Goal: Information Seeking & Learning: Learn about a topic

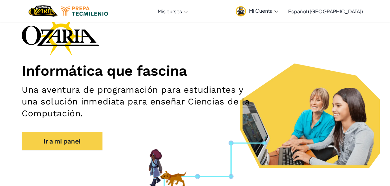
scroll to position [62, 0]
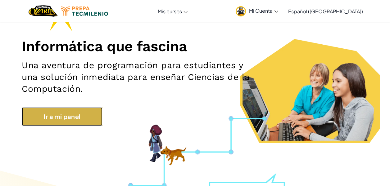
click at [81, 109] on link "Ir a mi panel" at bounding box center [62, 116] width 81 height 19
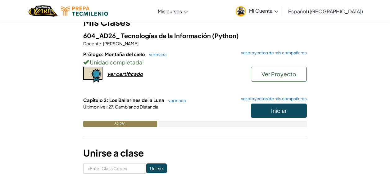
scroll to position [69, 0]
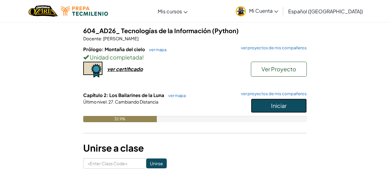
click at [292, 101] on button "Iniciar" at bounding box center [279, 106] width 56 height 14
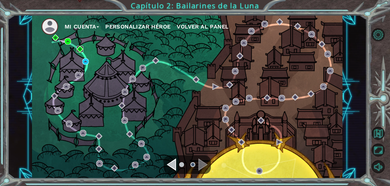
click at [79, 48] on img at bounding box center [80, 49] width 7 height 7
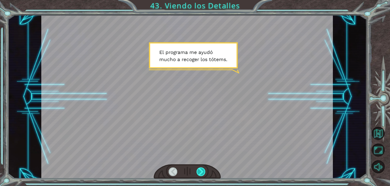
click at [201, 168] on div at bounding box center [200, 172] width 9 height 9
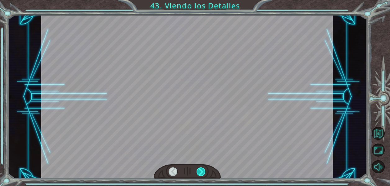
click at [201, 168] on div at bounding box center [200, 172] width 9 height 9
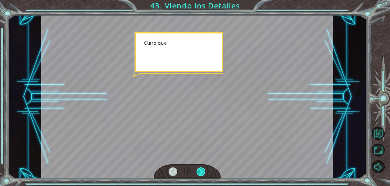
click at [201, 168] on div at bounding box center [200, 172] width 9 height 9
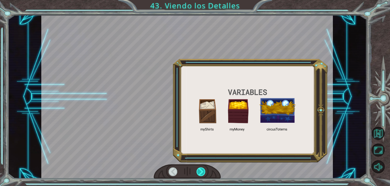
click at [201, 168] on div at bounding box center [200, 172] width 9 height 9
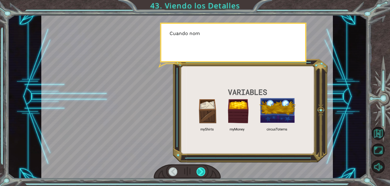
click at [201, 168] on div at bounding box center [200, 172] width 9 height 9
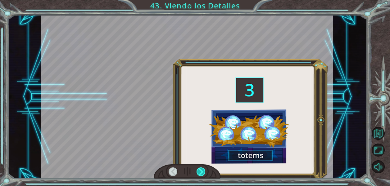
click at [201, 168] on div at bounding box center [200, 172] width 9 height 9
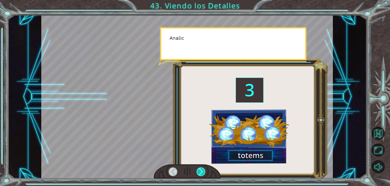
click at [201, 168] on div at bounding box center [200, 172] width 9 height 9
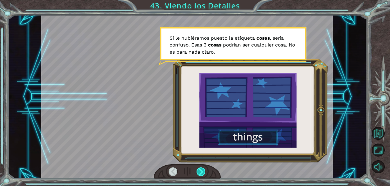
click at [201, 168] on div at bounding box center [200, 172] width 9 height 9
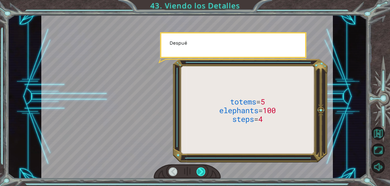
click at [201, 168] on div at bounding box center [200, 172] width 9 height 9
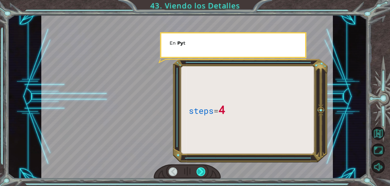
click at [201, 168] on div at bounding box center [200, 172] width 9 height 9
click at [200, 168] on div at bounding box center [200, 172] width 9 height 9
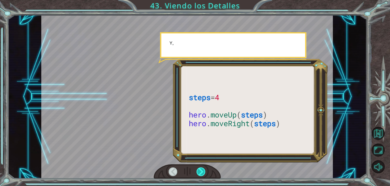
click at [200, 168] on div at bounding box center [200, 172] width 9 height 9
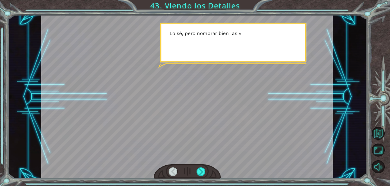
drag, startPoint x: 200, startPoint y: 168, endPoint x: 199, endPoint y: 164, distance: 4.3
click at [199, 164] on div at bounding box center [186, 97] width 291 height 164
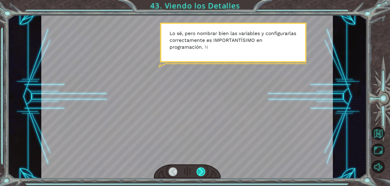
click at [199, 168] on div at bounding box center [200, 172] width 9 height 9
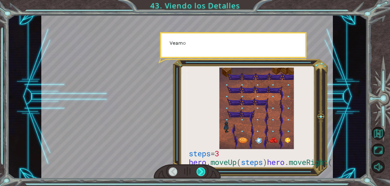
click at [199, 168] on div at bounding box center [200, 172] width 9 height 9
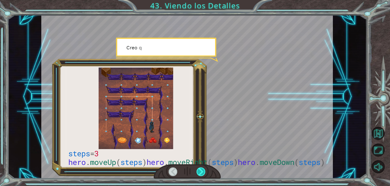
click at [199, 168] on div at bounding box center [200, 172] width 9 height 9
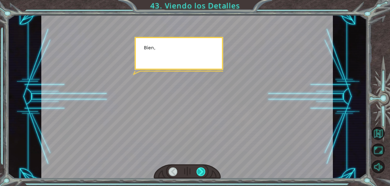
click at [199, 168] on div at bounding box center [200, 172] width 9 height 9
click at [199, 0] on div "steps = 3 hero . moveUp ( steps ) hero . moveRight ( steps ) hero . moveDown ( …" at bounding box center [195, 0] width 390 height 0
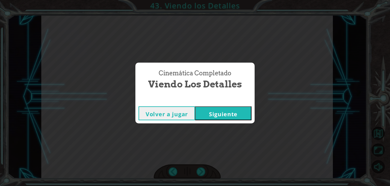
click at [211, 115] on button "Siguiente" at bounding box center [223, 113] width 56 height 14
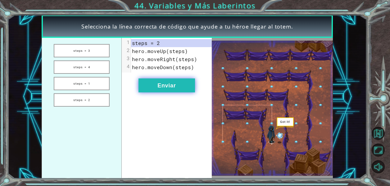
click at [179, 85] on button "Enviar" at bounding box center [166, 86] width 56 height 14
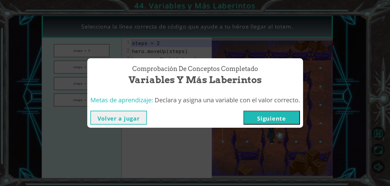
click at [270, 116] on button "Siguiente" at bounding box center [271, 118] width 56 height 14
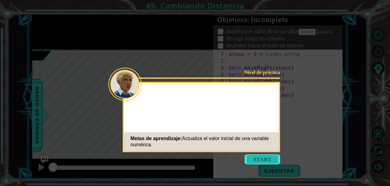
click at [255, 160] on button "Start" at bounding box center [262, 160] width 35 height 10
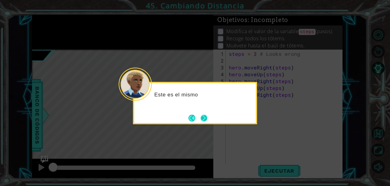
click at [205, 117] on button "Next" at bounding box center [204, 118] width 8 height 8
click at [205, 117] on icon at bounding box center [195, 93] width 390 height 186
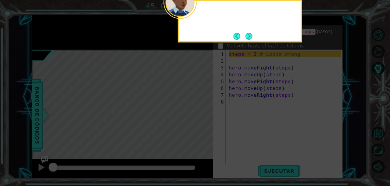
click at [205, 117] on icon at bounding box center [195, 93] width 390 height 186
click at [252, 35] on button "Next" at bounding box center [249, 36] width 10 height 10
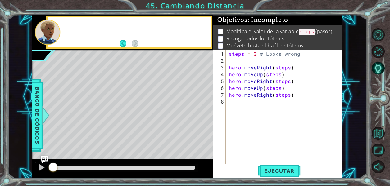
click at [252, 35] on p "Recoge todos los tótems." at bounding box center [255, 38] width 59 height 7
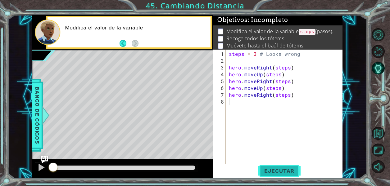
click at [281, 173] on span "Ejecutar" at bounding box center [279, 171] width 43 height 6
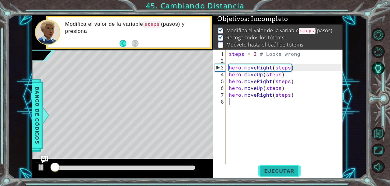
scroll to position [1, 0]
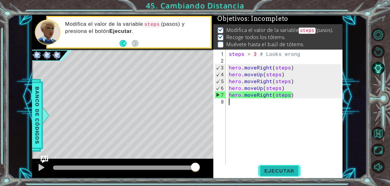
click at [291, 170] on span "Ejecutar" at bounding box center [279, 171] width 43 height 6
click at [283, 168] on span "Ejecutar" at bounding box center [279, 171] width 43 height 6
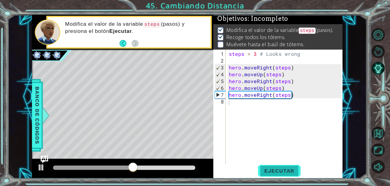
click at [271, 171] on span "Ejecutar" at bounding box center [279, 171] width 43 height 6
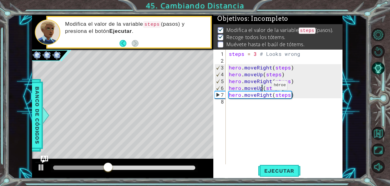
click at [261, 88] on div "steps = 3 # Looks wrong hero . moveRight ( steps ) hero . moveUp ( steps ) hero…" at bounding box center [286, 116] width 117 height 130
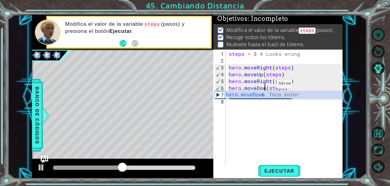
scroll to position [0, 2]
type textarea "hero.moveDown(steps)"
click at [271, 135] on div "steps = 3 # Looks wrong hero . moveRight ( steps ) hero . moveUp ( steps ) hero…" at bounding box center [286, 116] width 117 height 130
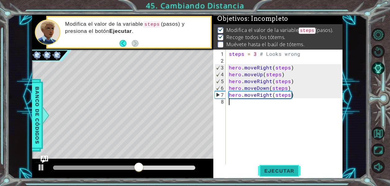
click at [271, 174] on span "Ejecutar" at bounding box center [279, 171] width 43 height 6
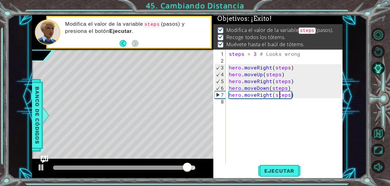
click at [280, 95] on div "steps = 3 # Looks wrong hero . moveRight ( steps ) hero . moveUp ( steps ) hero…" at bounding box center [286, 116] width 117 height 130
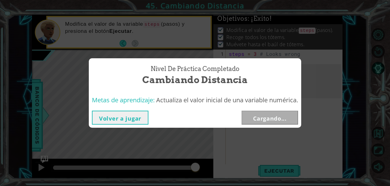
click at [279, 95] on div "Metas de aprendizaje: Actualiza el valor inicial de una variable numérica." at bounding box center [195, 100] width 212 height 15
click at [105, 117] on button "Volver a jugar" at bounding box center [120, 118] width 56 height 14
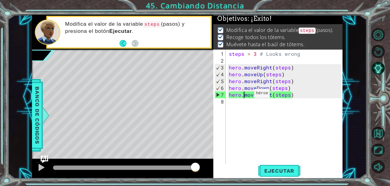
click at [243, 96] on div "steps = 3 # Looks wrong hero . moveRight ( steps ) hero . moveUp ( steps ) hero…" at bounding box center [286, 116] width 117 height 130
click at [244, 96] on div "steps = 3 # Looks wrong hero . moveRight ( steps ) hero . moveUp ( steps ) hero…" at bounding box center [286, 116] width 117 height 130
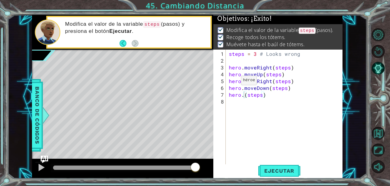
click at [200, 88] on div "Level Map" at bounding box center [175, 141] width 287 height 183
click at [268, 97] on div "steps = 3 # Looks wrong hero . moveRight ( steps ) hero . moveUp ( steps ) hero…" at bounding box center [286, 116] width 117 height 130
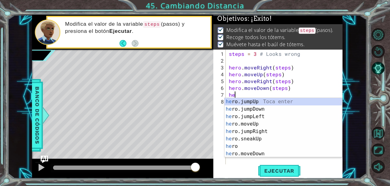
type textarea "h"
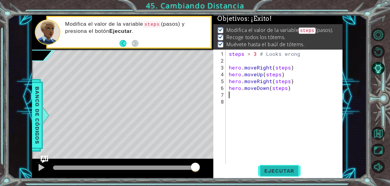
click at [285, 169] on span "Ejecutar" at bounding box center [279, 171] width 43 height 6
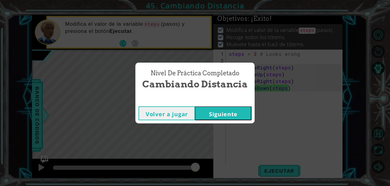
click at [227, 109] on button "Siguiente" at bounding box center [223, 113] width 56 height 14
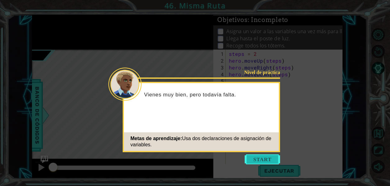
click at [260, 156] on button "Start" at bounding box center [262, 160] width 35 height 10
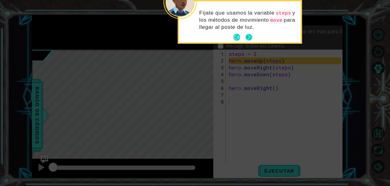
click at [247, 35] on button "Next" at bounding box center [248, 37] width 9 height 9
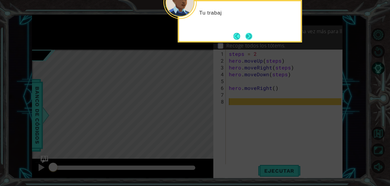
click at [247, 34] on button "Next" at bounding box center [249, 36] width 8 height 8
click at [247, 34] on button "Next" at bounding box center [248, 36] width 7 height 7
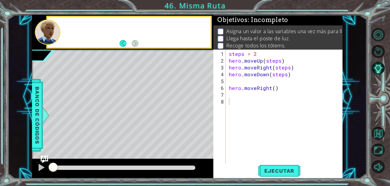
click at [247, 34] on p "Asigna un valor a las variables una vez más para llegar al baúl de tótems." at bounding box center [311, 31] width 170 height 7
click at [259, 50] on div "steps = 2 hero . moveUp ( steps ) hero . moveRight ( steps ) hero . moveDown ( …" at bounding box center [285, 108] width 114 height 116
type textarea "steps = 3"
click at [280, 105] on div "steps = 3 hero . moveUp ( steps ) hero . moveRight ( steps ) hero . moveDown ( …" at bounding box center [286, 116] width 117 height 130
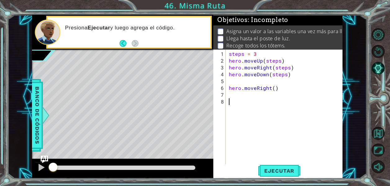
scroll to position [0, 0]
click at [282, 168] on button "Ejecutar" at bounding box center [279, 171] width 43 height 13
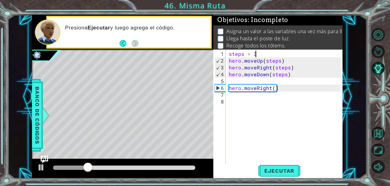
click at [268, 53] on div "steps = 3 hero . moveUp ( steps ) hero . moveRight ( steps ) hero . moveDown ( …" at bounding box center [286, 116] width 117 height 130
type textarea "steps = 2"
click at [289, 177] on button "Ejecutar" at bounding box center [279, 171] width 43 height 13
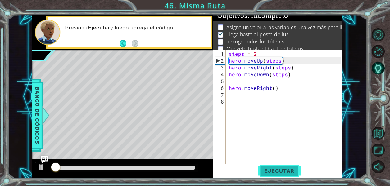
scroll to position [5, 0]
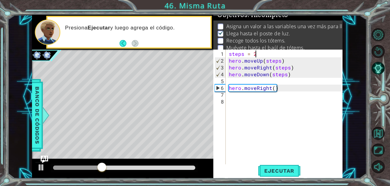
click at [241, 79] on div "steps = 2 hero . moveUp ( steps ) hero . moveRight ( steps ) hero . moveDown ( …" at bounding box center [286, 116] width 117 height 130
type textarea "hero.moveDown(steps)"
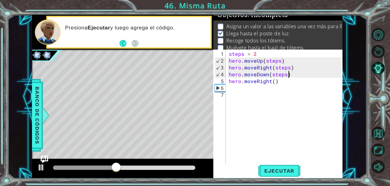
click at [237, 86] on div "steps = 2 hero . moveUp ( steps ) hero . moveRight ( steps ) hero . moveDown ( …" at bounding box center [286, 116] width 117 height 130
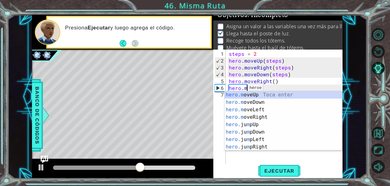
scroll to position [0, 1]
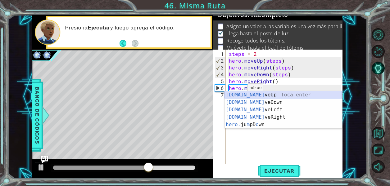
click at [246, 94] on div "[DOMAIN_NAME] veUp Toca enter [DOMAIN_NAME] veDown Toca enter [DOMAIN_NAME] veL…" at bounding box center [282, 117] width 117 height 52
type textarea "hero.moveUp(1)"
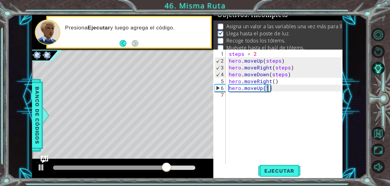
click at [278, 93] on div "steps = 2 hero . moveUp ( steps ) hero . moveRight ( steps ) hero . moveDown ( …" at bounding box center [286, 116] width 117 height 130
click at [269, 89] on div "steps = 2 hero . moveUp ( steps ) hero . moveRight ( steps ) hero . moveDown ( …" at bounding box center [286, 116] width 117 height 130
click at [276, 89] on div "steps = 2 hero . moveUp ( steps ) hero . moveRight ( steps ) hero . moveDown ( …" at bounding box center [286, 116] width 117 height 130
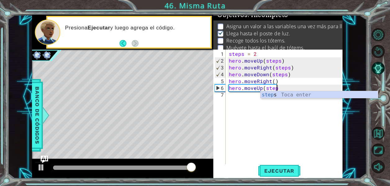
scroll to position [0, 3]
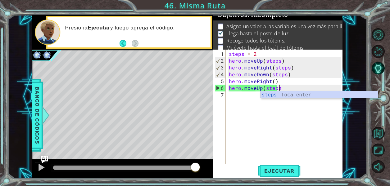
type textarea "hero.moveUp(steps)"
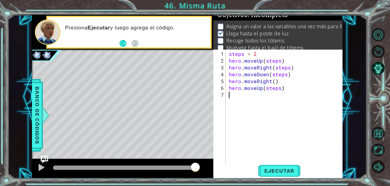
click at [231, 94] on div "steps = 2 hero . moveUp ( steps ) hero . moveRight ( steps ) hero . moveDown ( …" at bounding box center [286, 116] width 117 height 130
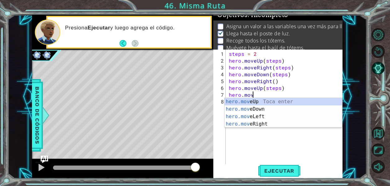
scroll to position [0, 1]
click at [262, 121] on div "hero.move Up Toca enter hero.move Down Toca enter hero.move Left Toca enter her…" at bounding box center [282, 120] width 117 height 45
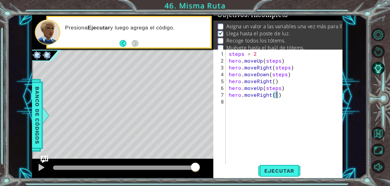
click at [288, 94] on div "steps = 2 hero . moveUp ( steps ) hero . moveRight ( steps ) hero . moveDown ( …" at bounding box center [286, 116] width 117 height 130
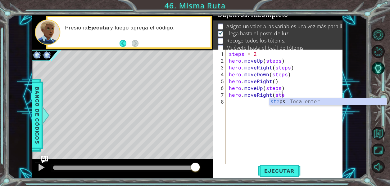
scroll to position [0, 3]
type textarea "hero.moveRight(steps)"
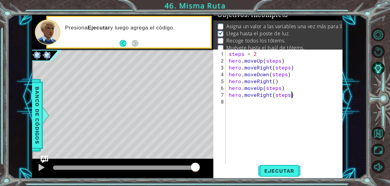
click at [230, 102] on div "steps = 2 hero . moveUp ( steps ) hero . moveRight ( steps ) hero . moveDown ( …" at bounding box center [286, 116] width 117 height 130
click at [267, 73] on div "steps = 2 hero . moveUp ( steps ) hero . moveRight ( steps ) hero . moveDown ( …" at bounding box center [286, 116] width 117 height 130
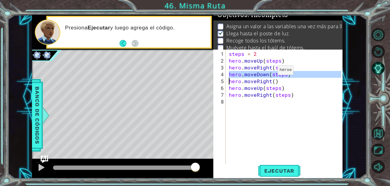
click at [267, 73] on div "steps = 2 hero . moveUp ( steps ) hero . moveRight ( steps ) hero . moveDown ( …" at bounding box center [286, 116] width 117 height 130
type textarea "hero.moveDown(steps) hero.moveRight()"
click at [236, 106] on div "steps = 2 hero . moveUp ( steps ) hero . moveRight ( steps ) hero . moveDown ( …" at bounding box center [286, 116] width 117 height 130
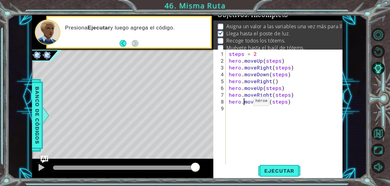
click at [243, 104] on div "steps = 2 hero . moveUp ( steps ) hero . moveRight ( steps ) hero . moveDown ( …" at bounding box center [286, 116] width 117 height 130
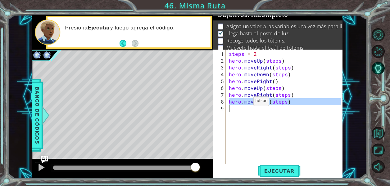
click at [243, 104] on div "steps = 2 hero . moveUp ( steps ) hero . moveRight ( steps ) hero . moveDown ( …" at bounding box center [286, 116] width 117 height 130
type textarea "hero.moveDown(steps)"
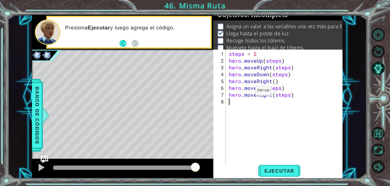
click at [245, 93] on div "steps = 2 hero . moveUp ( steps ) hero . moveRight ( steps ) hero . moveDown ( …" at bounding box center [286, 116] width 117 height 130
type textarea "hero.moveRight(steps)"
click at [268, 102] on div "steps = 2 hero . moveUp ( steps ) hero . moveRight ( steps ) hero . moveDown ( …" at bounding box center [286, 116] width 117 height 130
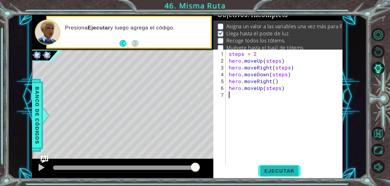
click at [274, 170] on span "Ejecutar" at bounding box center [279, 171] width 43 height 6
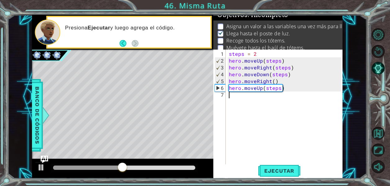
click at [262, 56] on div "steps = 2 hero . moveUp ( steps ) hero . moveRight ( steps ) hero . moveDown ( …" at bounding box center [286, 116] width 117 height 130
click at [282, 169] on span "Ejecutar" at bounding box center [279, 171] width 43 height 6
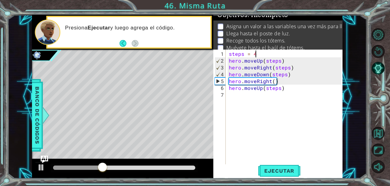
click at [283, 61] on div "steps = 4 hero . moveUp ( steps ) hero . moveRight ( steps ) hero . moveDown ( …" at bounding box center [286, 116] width 117 height 130
type textarea "hero.moveUp(steps)"
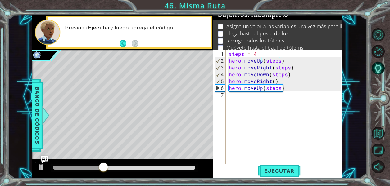
click at [283, 61] on div "steps = 4 hero . moveUp ( steps ) hero . moveRight ( steps ) hero . moveDown ( …" at bounding box center [286, 116] width 117 height 130
click at [258, 148] on div "steps = 4 hero . moveUp ( steps ) hero . moveRight ( steps ) hero . moveDown ( …" at bounding box center [286, 116] width 117 height 130
click at [221, 25] on p at bounding box center [221, 27] width 6 height 6
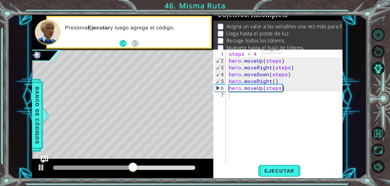
click at [221, 25] on p at bounding box center [221, 27] width 6 height 6
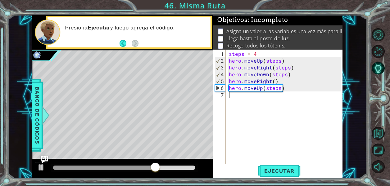
click at [246, 100] on div "steps = 4 hero . moveUp ( steps ) hero . moveRight ( steps ) hero . moveDown ( …" at bounding box center [286, 116] width 117 height 130
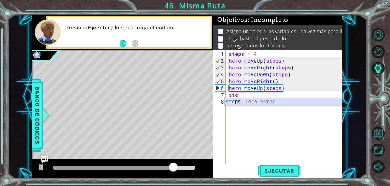
click at [239, 101] on div "ste ps Toca enter" at bounding box center [282, 109] width 117 height 22
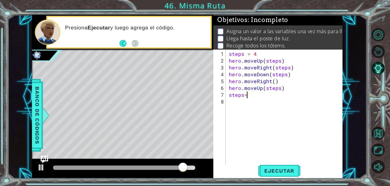
scroll to position [0, 1]
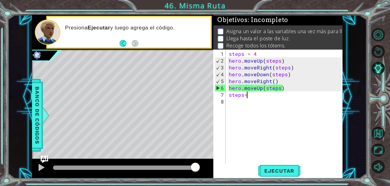
click at [260, 55] on div "steps = 4 hero . moveUp ( steps ) hero . moveRight ( steps ) hero . moveDown ( …" at bounding box center [286, 116] width 117 height 130
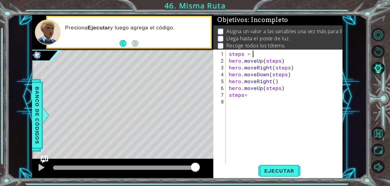
scroll to position [0, 1]
click at [255, 96] on div "steps = 2 hero . moveUp ( steps ) hero . moveRight ( steps ) hero . moveDown ( …" at bounding box center [286, 116] width 117 height 130
click at [256, 88] on div "steps = 2 hero . moveUp ( steps ) hero . moveRight ( steps ) hero . moveDown ( …" at bounding box center [286, 116] width 117 height 130
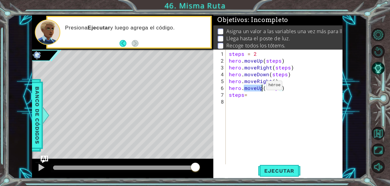
click at [256, 88] on div "steps = 2 hero . moveUp ( steps ) hero . moveRight ( steps ) hero . moveDown ( …" at bounding box center [286, 116] width 117 height 130
click at [253, 87] on div "steps = 2 hero . moveUp ( steps ) hero . moveRight ( steps ) hero . moveDown ( …" at bounding box center [286, 116] width 117 height 130
type textarea "steps=3"
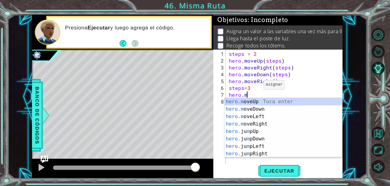
scroll to position [0, 1]
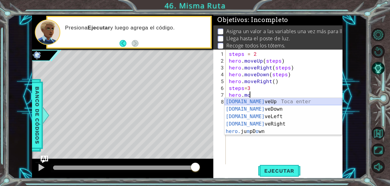
click at [257, 101] on div "[DOMAIN_NAME] veUp Toca enter [DOMAIN_NAME] veDown Toca enter [DOMAIN_NAME] veL…" at bounding box center [282, 124] width 117 height 52
type textarea "hero.moveUp(1)"
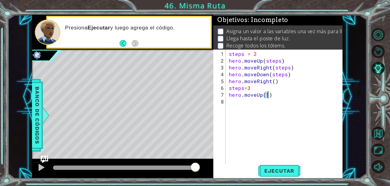
click at [275, 100] on div "steps = 2 hero . moveUp ( steps ) hero . moveRight ( steps ) hero . moveDown ( …" at bounding box center [286, 116] width 117 height 130
click at [274, 96] on div "steps = 2 hero . moveUp ( steps ) hero . moveRight ( steps ) hero . moveDown ( …" at bounding box center [286, 116] width 117 height 130
type textarea "hero.moveUp(steps)"
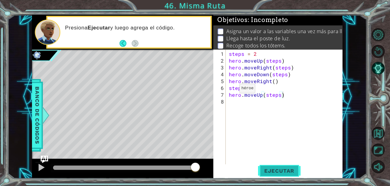
click at [275, 171] on span "Ejecutar" at bounding box center [279, 171] width 43 height 6
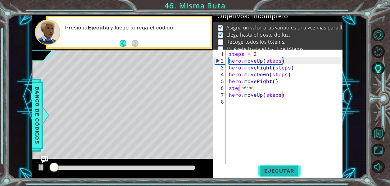
scroll to position [5, 0]
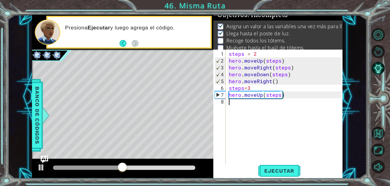
click at [283, 139] on div "steps = 2 hero . moveUp ( steps ) hero . moveRight ( steps ) hero . moveDown ( …" at bounding box center [286, 116] width 117 height 130
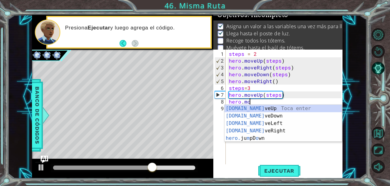
scroll to position [0, 1]
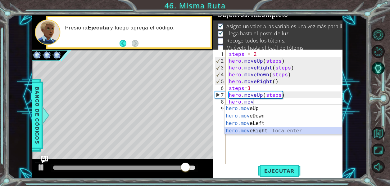
click at [260, 129] on div "hero.mov eUp Toca enter hero.mov eDown Toca enter hero.mov eLeft Toca enter her…" at bounding box center [282, 127] width 117 height 45
type textarea "hero.moveRight(1)"
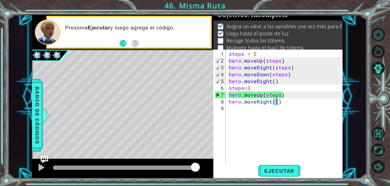
click at [288, 105] on div "steps = 2 hero . moveUp ( steps ) hero . moveRight ( steps ) hero . moveDown ( …" at bounding box center [286, 116] width 117 height 130
click at [284, 101] on div "steps = 2 hero . moveUp ( steps ) hero . moveRight ( steps ) hero . moveDown ( …" at bounding box center [286, 116] width 117 height 130
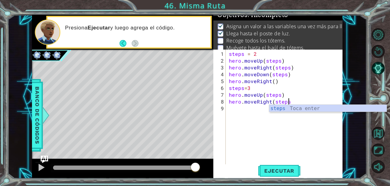
type textarea "hero.moveRight(steps)"
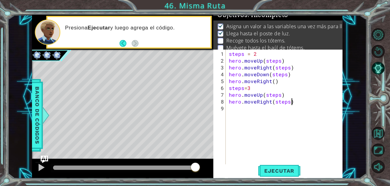
scroll to position [0, 3]
click at [231, 111] on div "steps = 2 hero . moveUp ( steps ) hero . moveRight ( steps ) hero . moveDown ( …" at bounding box center [286, 116] width 117 height 130
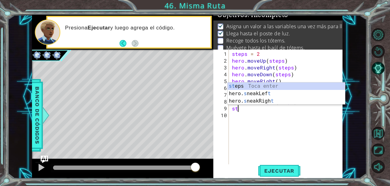
scroll to position [0, 0]
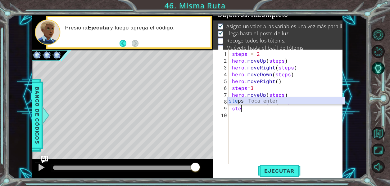
click at [257, 101] on div "ste ps Toca enter" at bounding box center [286, 108] width 117 height 22
type textarea "steps=2"
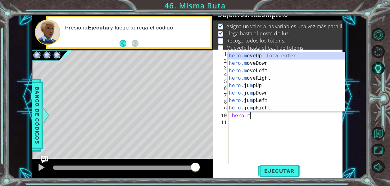
scroll to position [0, 1]
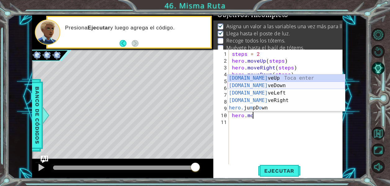
click at [270, 83] on div "[DOMAIN_NAME] veUp Toca enter [DOMAIN_NAME] veDown Toca enter [DOMAIN_NAME] veL…" at bounding box center [286, 100] width 117 height 52
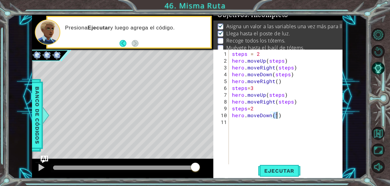
click at [283, 116] on div "steps = 2 hero . moveUp ( steps ) hero . moveRight ( steps ) hero . moveDown ( …" at bounding box center [288, 116] width 114 height 130
click at [277, 172] on span "Ejecutar" at bounding box center [279, 171] width 43 height 6
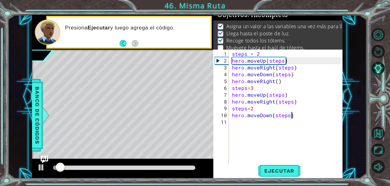
scroll to position [10, 0]
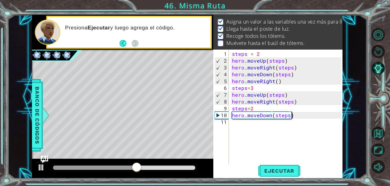
click at [258, 110] on div "steps = 2 hero . moveUp ( steps ) hero . moveRight ( steps ) hero . moveDown ( …" at bounding box center [288, 116] width 114 height 130
click at [279, 169] on span "Ejecutar" at bounding box center [279, 171] width 43 height 6
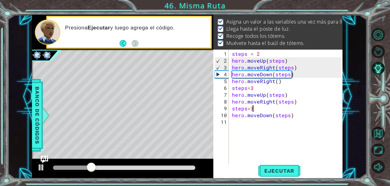
click at [257, 109] on div "steps = 2 hero . moveUp ( steps ) hero . moveRight ( steps ) hero . moveDown ( …" at bounding box center [288, 116] width 114 height 130
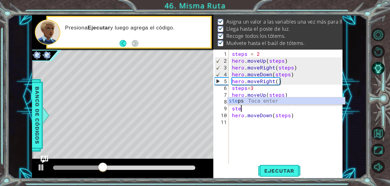
scroll to position [0, 0]
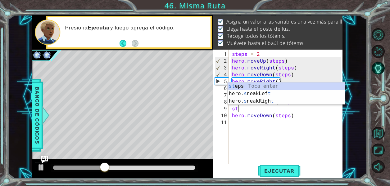
type textarea "s"
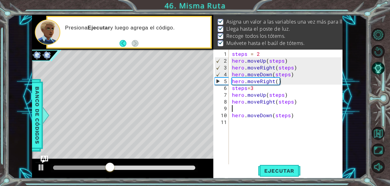
type textarea "hero.moveRight(steps)"
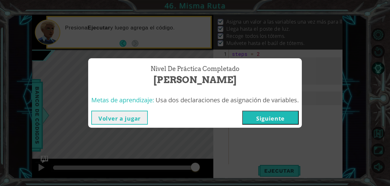
click at [279, 115] on button "Siguiente" at bounding box center [270, 118] width 56 height 14
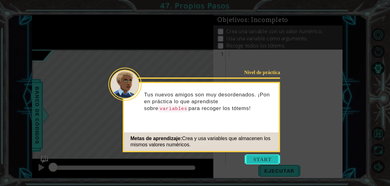
click at [273, 160] on button "Start" at bounding box center [262, 160] width 35 height 10
